Goal: Use online tool/utility: Utilize a website feature to perform a specific function

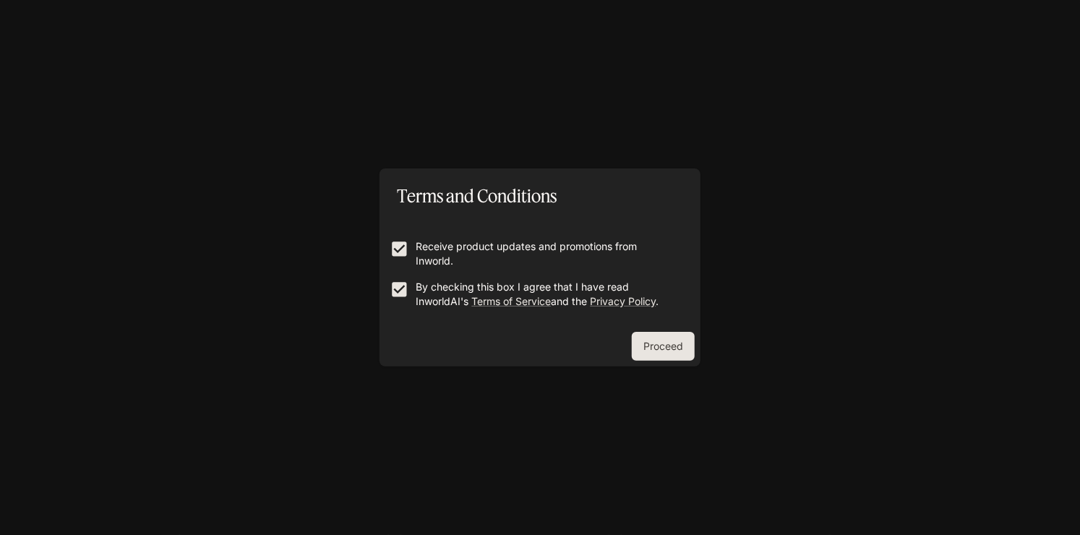
click at [685, 366] on div "Terms and Conditions Receive product updates and promotions from Inworld. By ch…" at bounding box center [540, 267] width 1080 height 535
click at [671, 338] on button "Proceed" at bounding box center [663, 346] width 63 height 29
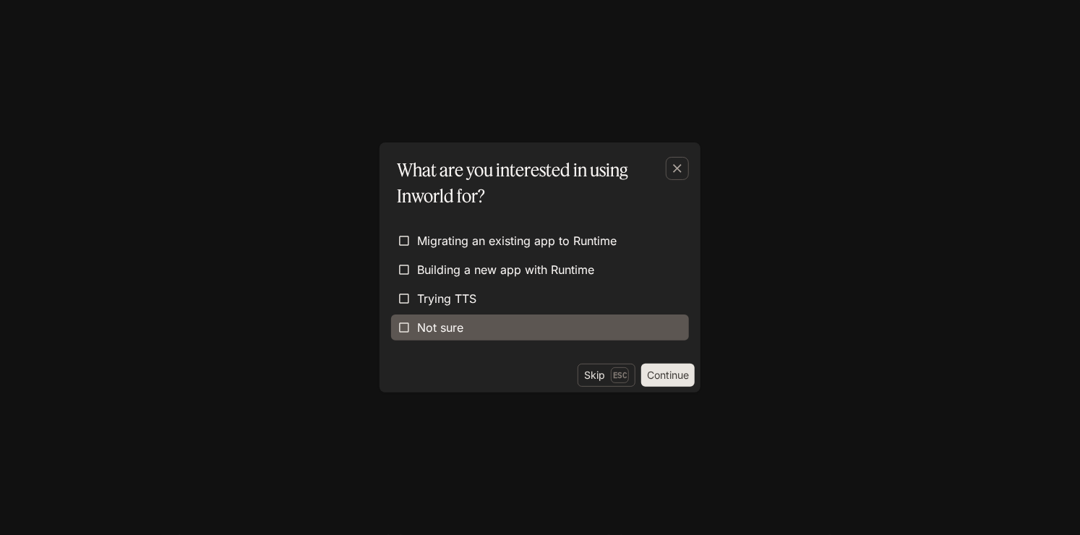
click at [516, 325] on label "Not sure" at bounding box center [540, 327] width 298 height 26
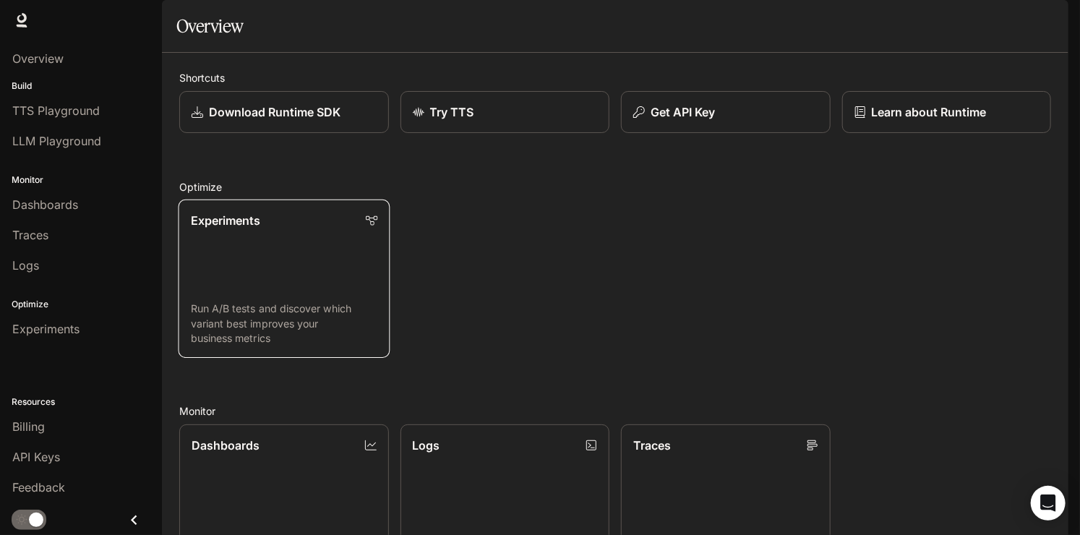
click at [317, 310] on link "Experiments Run A/B tests and discover which variant best improves your busines…" at bounding box center [284, 278] width 211 height 158
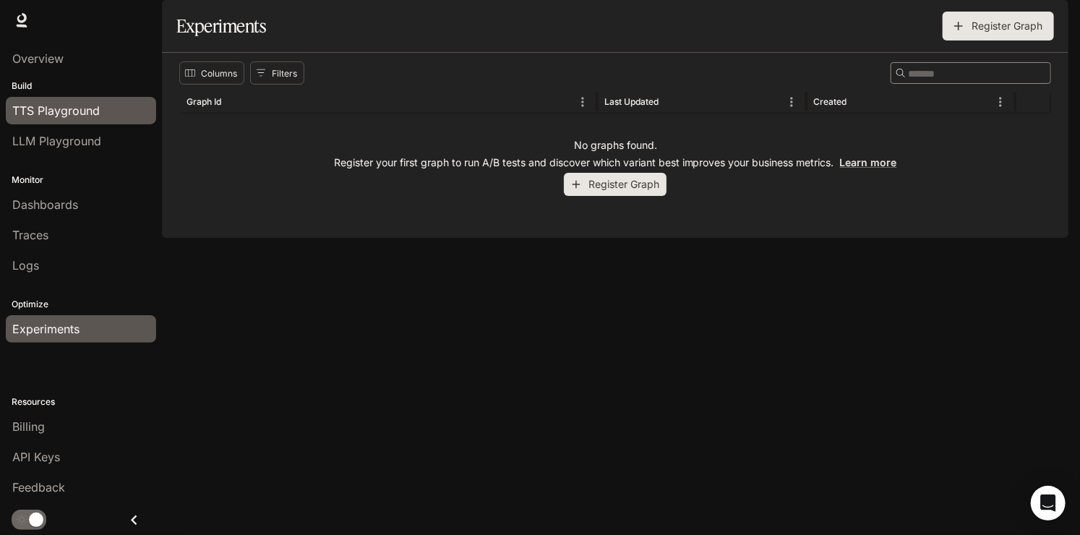
click at [129, 113] on div "TTS Playground" at bounding box center [80, 110] width 137 height 17
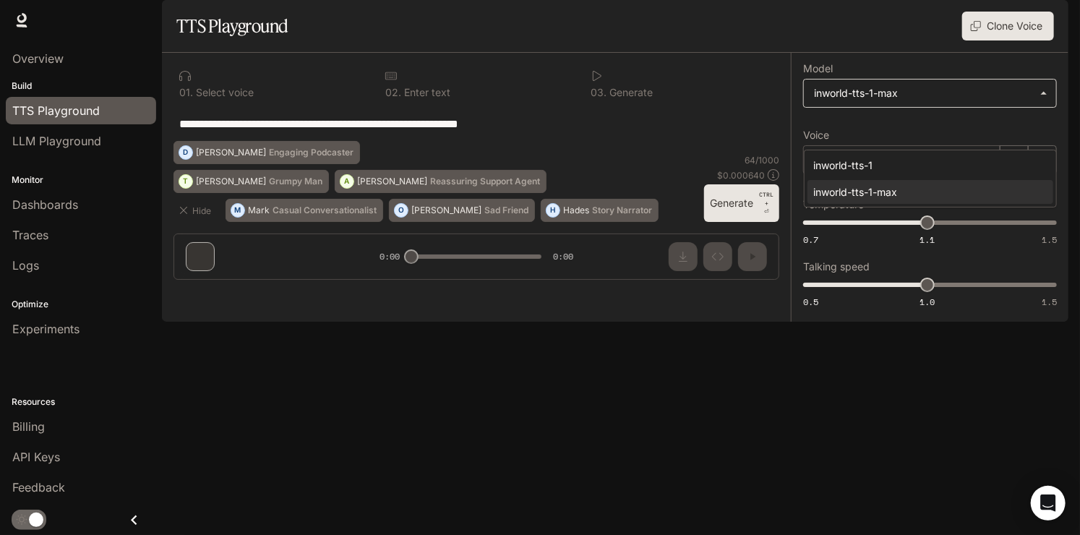
click at [964, 123] on body "**********" at bounding box center [540, 267] width 1080 height 535
click at [984, 120] on div at bounding box center [540, 267] width 1080 height 535
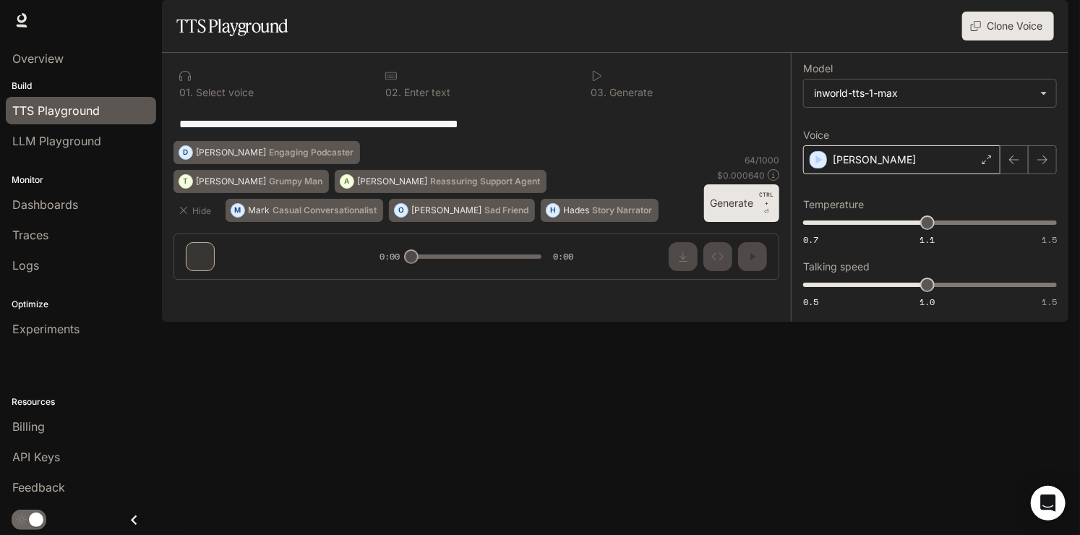
click at [931, 174] on div "[PERSON_NAME]" at bounding box center [901, 159] width 197 height 29
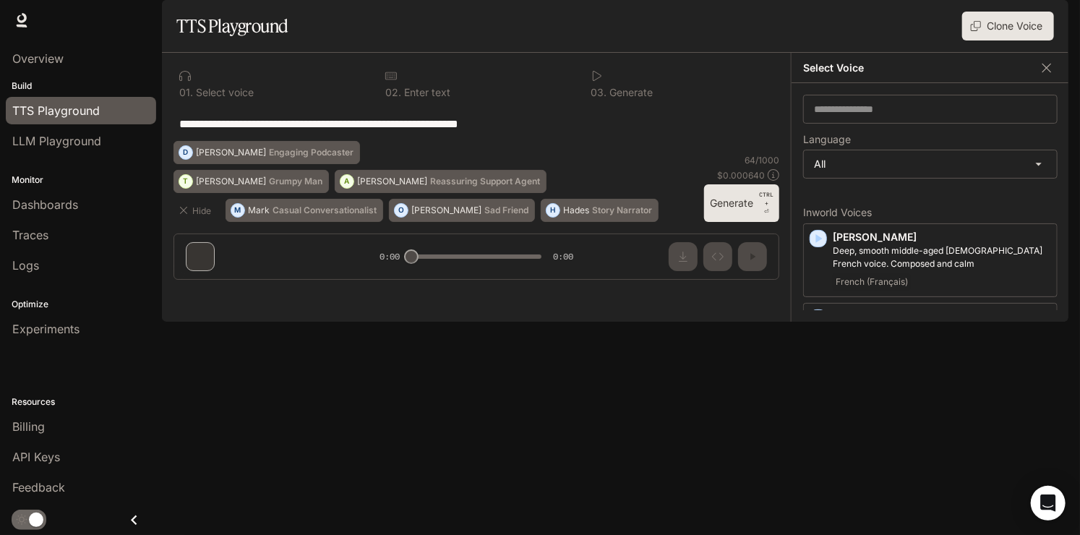
click at [932, 174] on div "[PERSON_NAME]" at bounding box center [901, 159] width 197 height 29
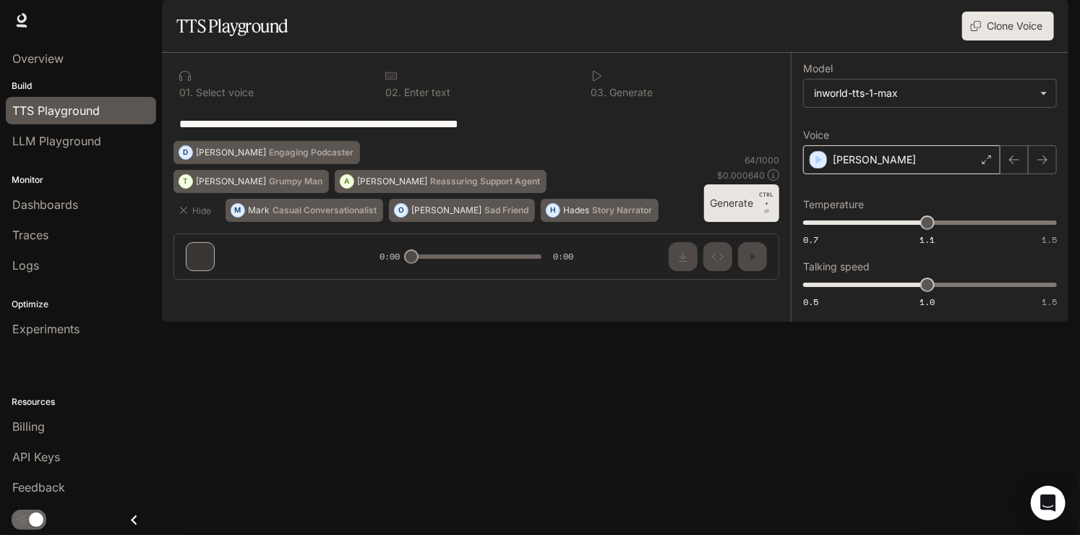
click at [937, 174] on div "[PERSON_NAME]" at bounding box center [901, 159] width 197 height 29
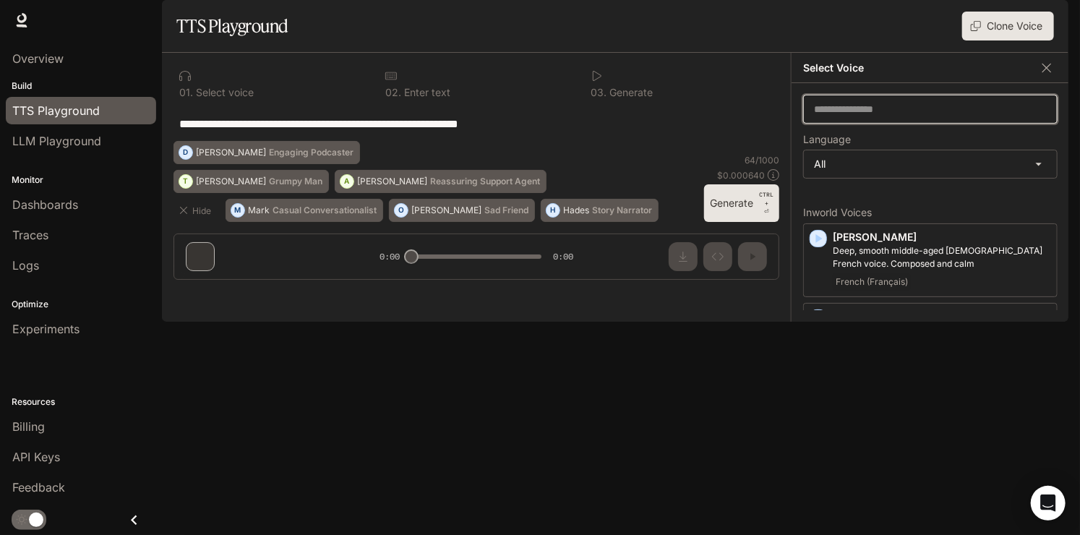
click at [964, 116] on input "text" at bounding box center [930, 109] width 253 height 14
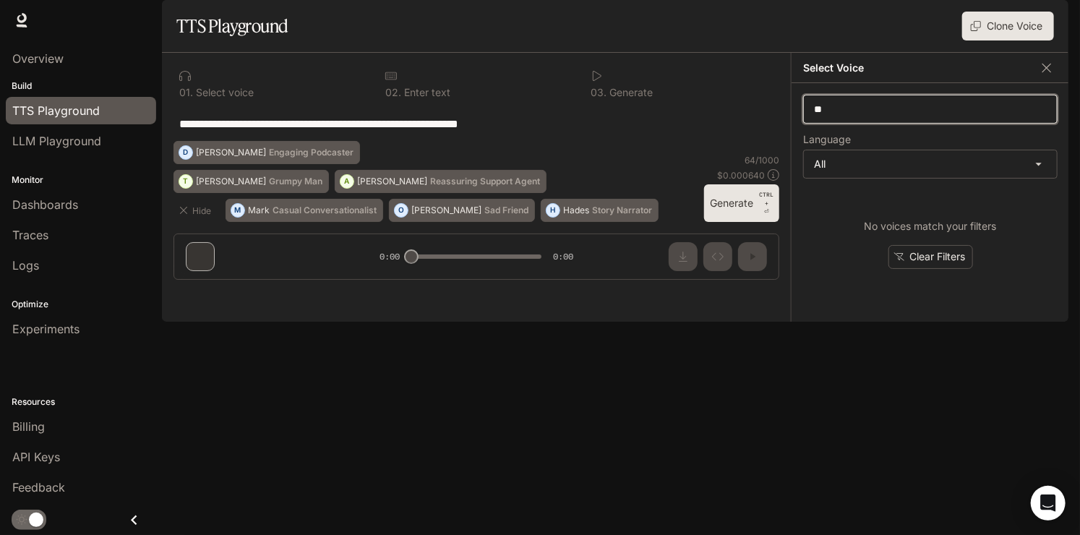
type input "*"
